Goal: Navigation & Orientation: Find specific page/section

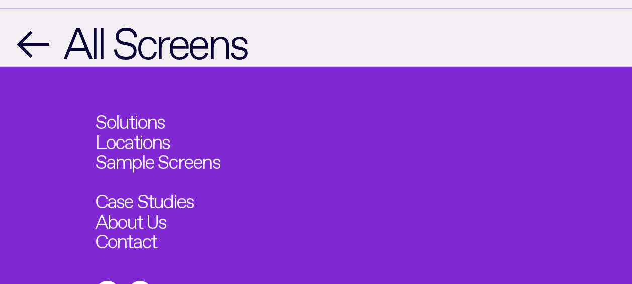
scroll to position [1533, 0]
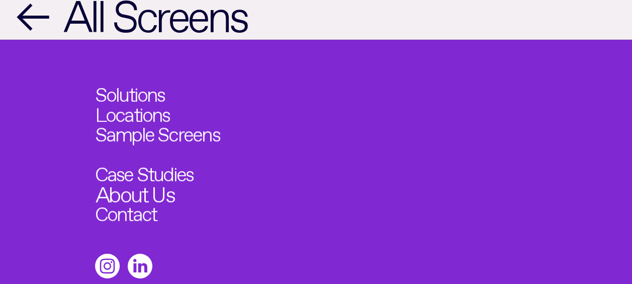
click at [117, 202] on link "About Us" at bounding box center [134, 192] width 78 height 22
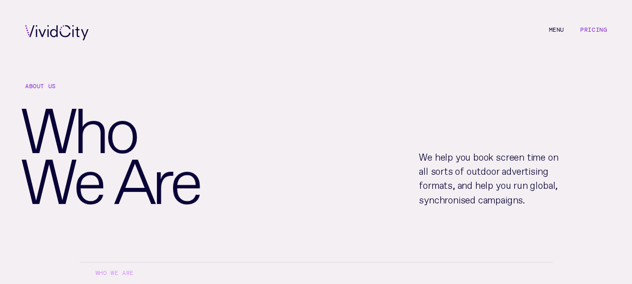
click at [554, 28] on li "M e n u" at bounding box center [556, 32] width 15 height 15
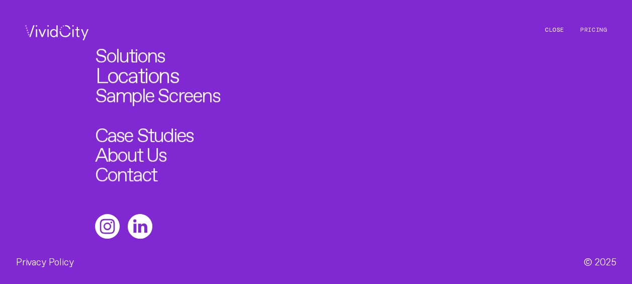
click at [151, 75] on link "Locations" at bounding box center [136, 72] width 82 height 22
